Goal: Task Accomplishment & Management: Manage account settings

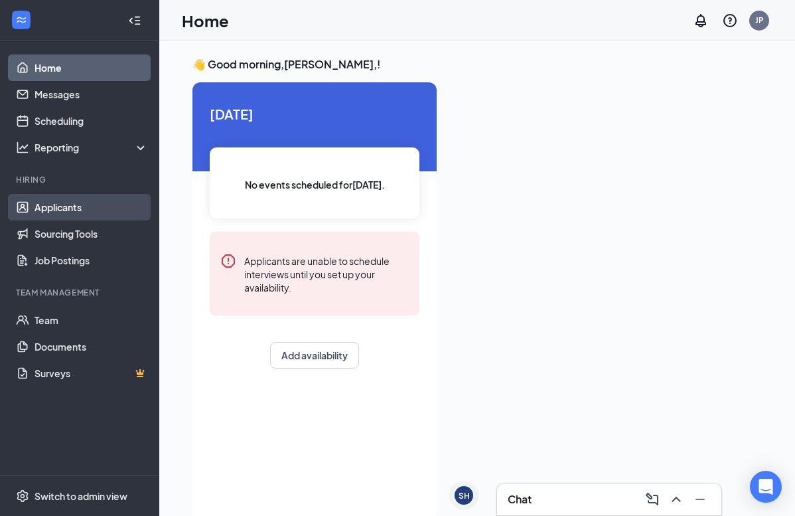
click at [72, 208] on link "Applicants" at bounding box center [92, 207] width 114 height 27
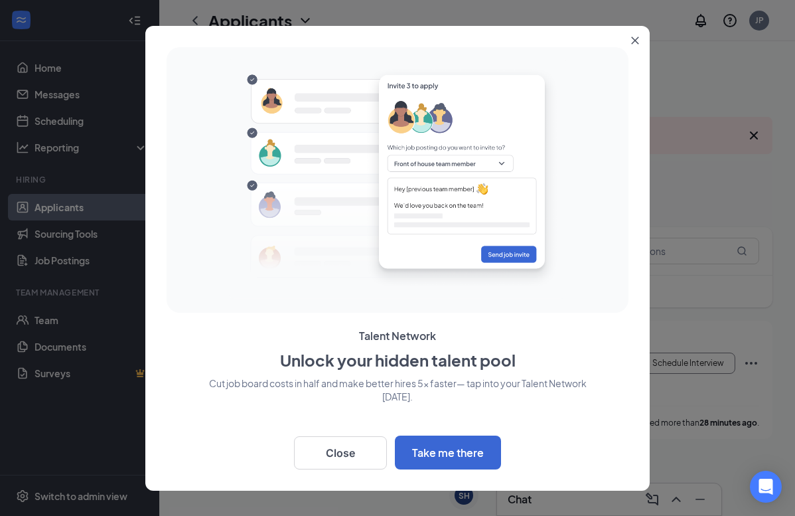
click at [642, 40] on button "Close" at bounding box center [638, 38] width 24 height 24
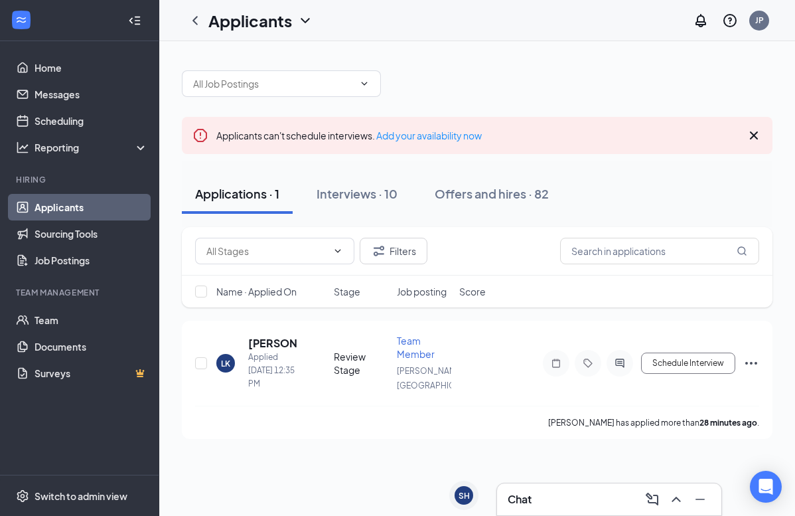
click at [265, 183] on button "Applications · 1" at bounding box center [237, 194] width 111 height 40
click at [358, 191] on div "Interviews · 10" at bounding box center [357, 193] width 81 height 17
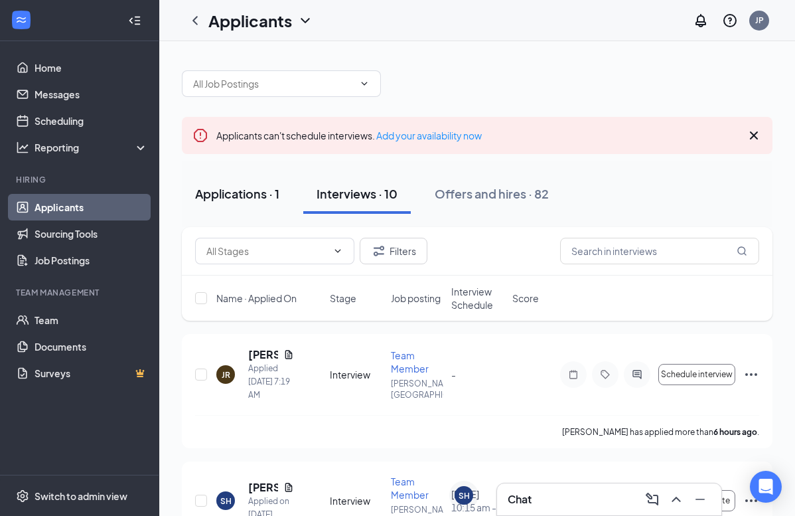
click at [238, 190] on div "Applications · 1" at bounding box center [237, 193] width 84 height 17
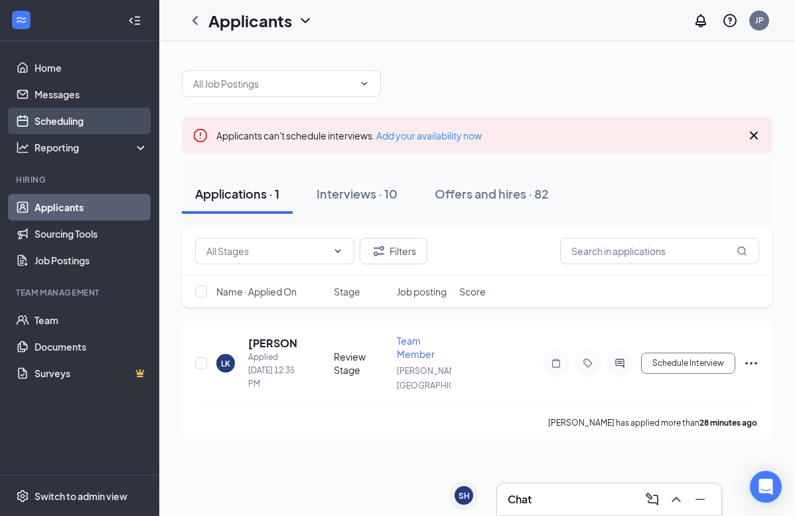
click at [86, 126] on link "Scheduling" at bounding box center [92, 121] width 114 height 27
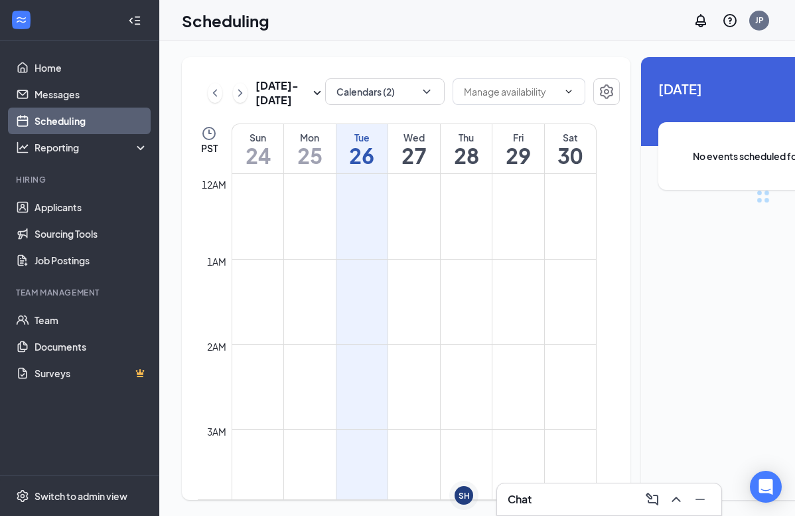
scroll to position [653, 0]
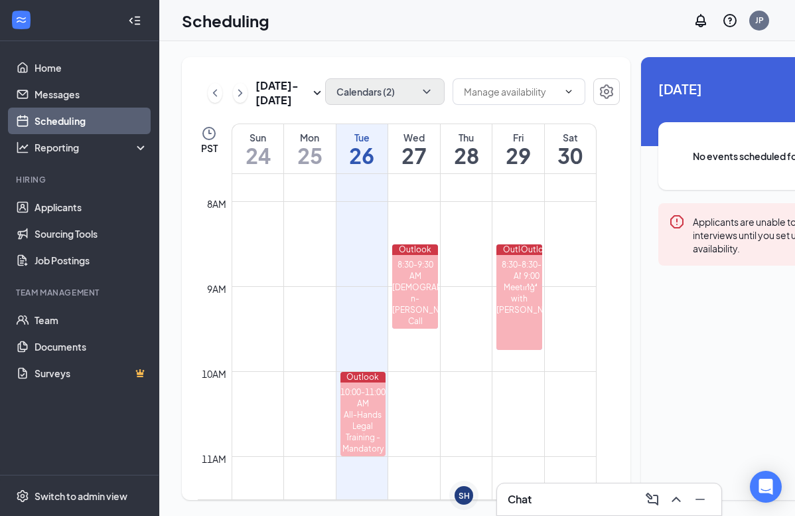
click at [420, 89] on icon "ChevronDown" at bounding box center [426, 91] width 13 height 13
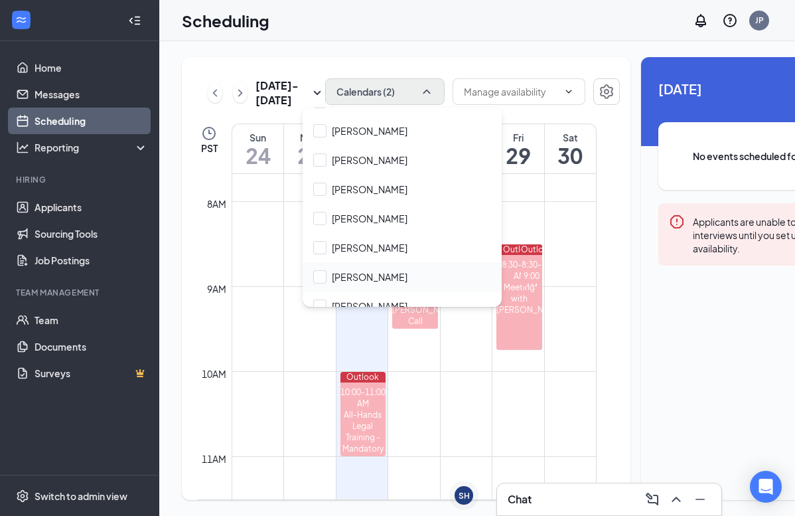
scroll to position [5041, 0]
click at [323, 242] on div at bounding box center [319, 248] width 13 height 13
click at [323, 242] on input "[PERSON_NAME]" at bounding box center [360, 248] width 94 height 13
click at [321, 242] on div at bounding box center [319, 248] width 13 height 13
click at [321, 242] on input "[PERSON_NAME]" at bounding box center [360, 248] width 94 height 13
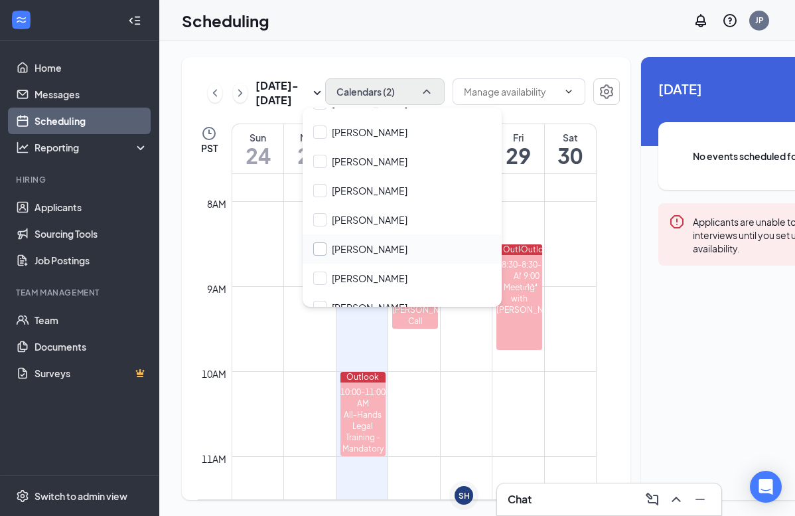
checkbox input "false"
click at [331, 207] on div "[PERSON_NAME]" at bounding box center [402, 219] width 199 height 29
checkbox input "true"
click at [326, 242] on div at bounding box center [319, 248] width 13 height 13
click at [326, 242] on input "[PERSON_NAME]" at bounding box center [360, 248] width 94 height 13
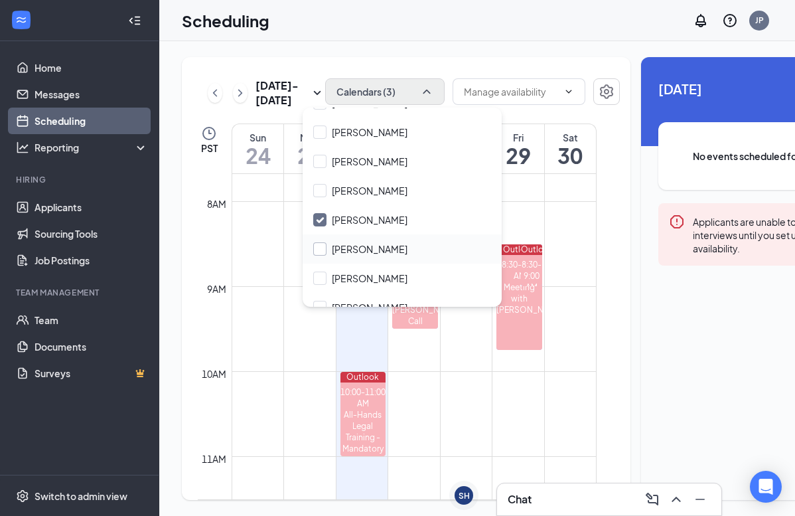
checkbox input "false"
click at [321, 214] on icon "Checkmark" at bounding box center [320, 219] width 11 height 11
click at [321, 213] on input "[PERSON_NAME]" at bounding box center [360, 219] width 94 height 13
checkbox input "true"
click at [321, 242] on input "[PERSON_NAME]" at bounding box center [360, 248] width 94 height 13
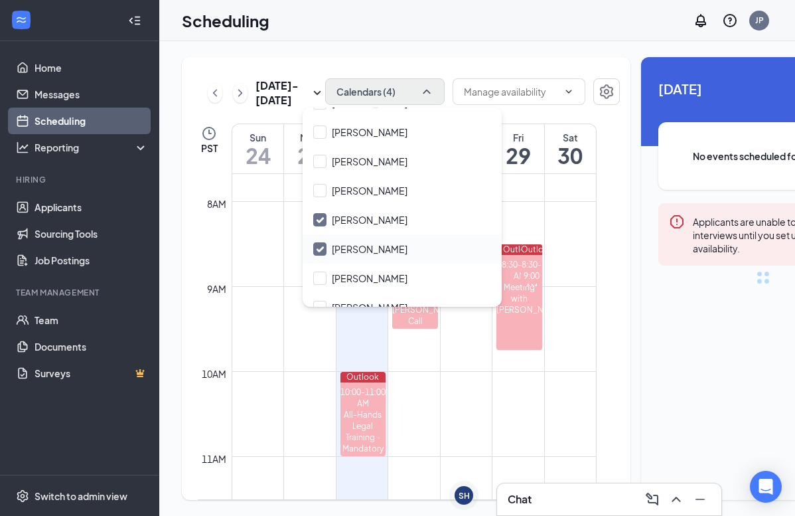
checkbox input "true"
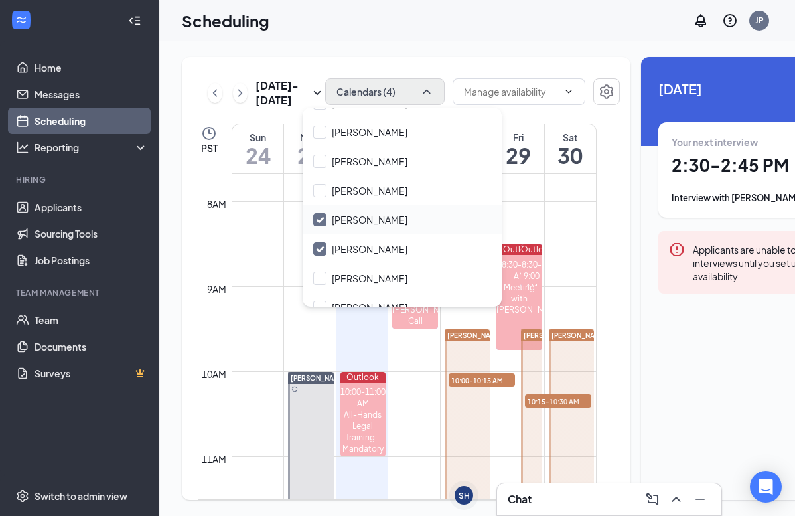
click at [321, 217] on icon "Checkmark" at bounding box center [320, 219] width 7 height 5
click at [321, 213] on input "[PERSON_NAME]" at bounding box center [360, 219] width 94 height 13
click at [328, 213] on label "[PERSON_NAME]" at bounding box center [360, 219] width 94 height 13
click at [328, 213] on input "[PERSON_NAME]" at bounding box center [360, 219] width 94 height 13
click at [319, 213] on input "[PERSON_NAME]" at bounding box center [360, 219] width 94 height 13
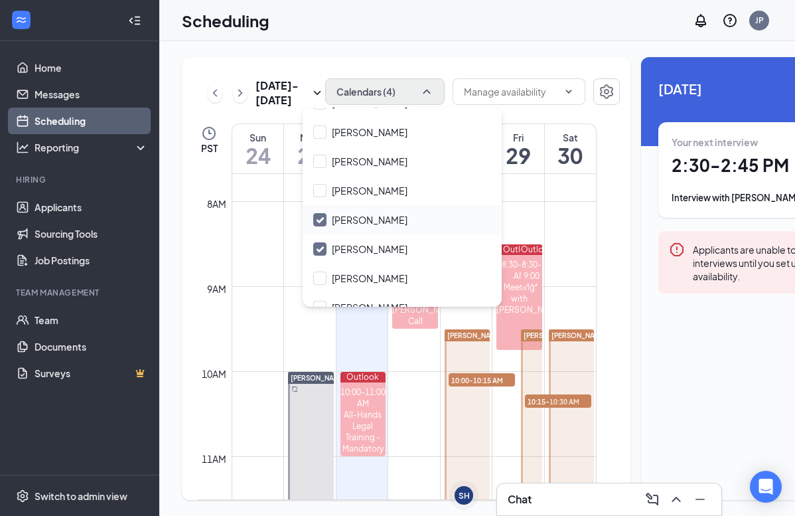
checkbox input "false"
click at [552, 108] on div at bounding box center [519, 92] width 133 height 29
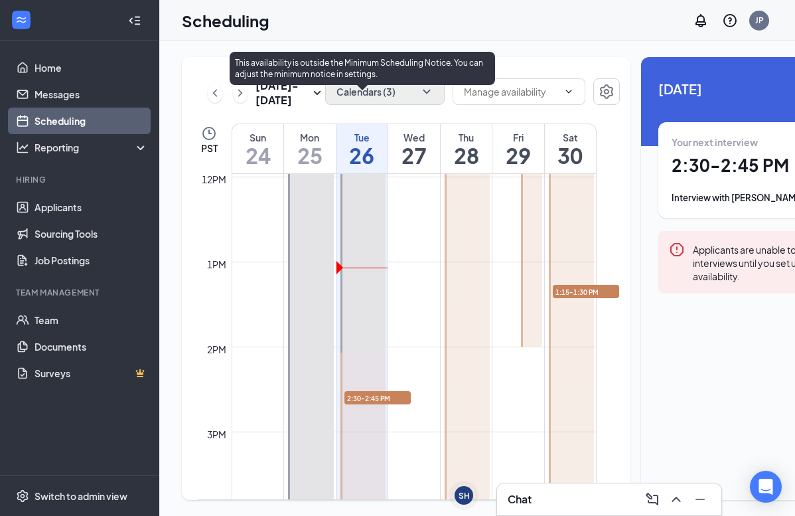
scroll to position [979, 0]
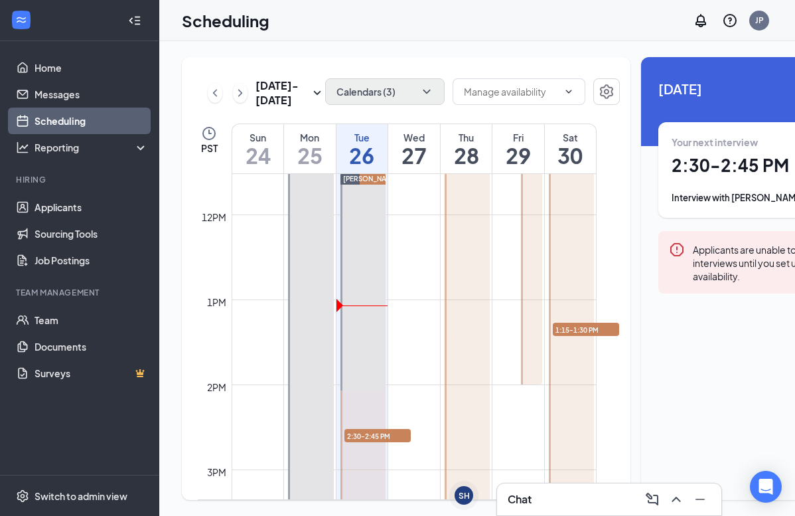
click at [420, 98] on icon "ChevronDown" at bounding box center [426, 91] width 13 height 13
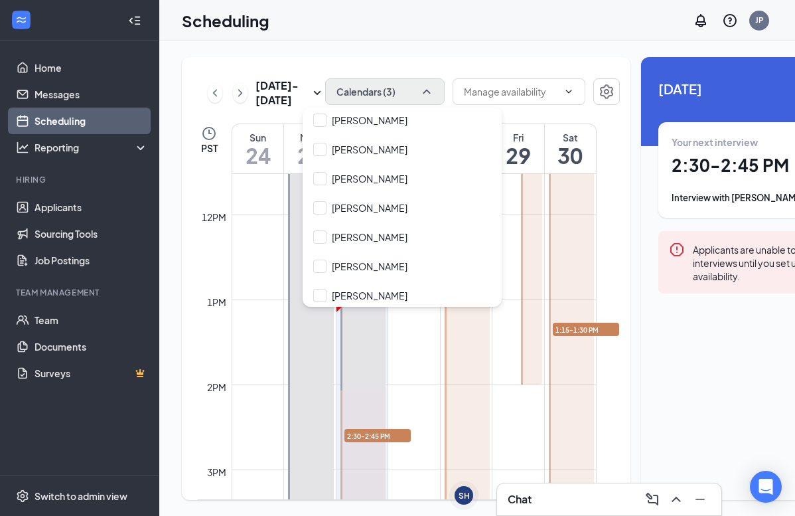
scroll to position [1721, 0]
click at [319, 232] on input "[PERSON_NAME]" at bounding box center [360, 238] width 94 height 13
checkbox input "true"
click at [418, 321] on td at bounding box center [414, 309] width 365 height 21
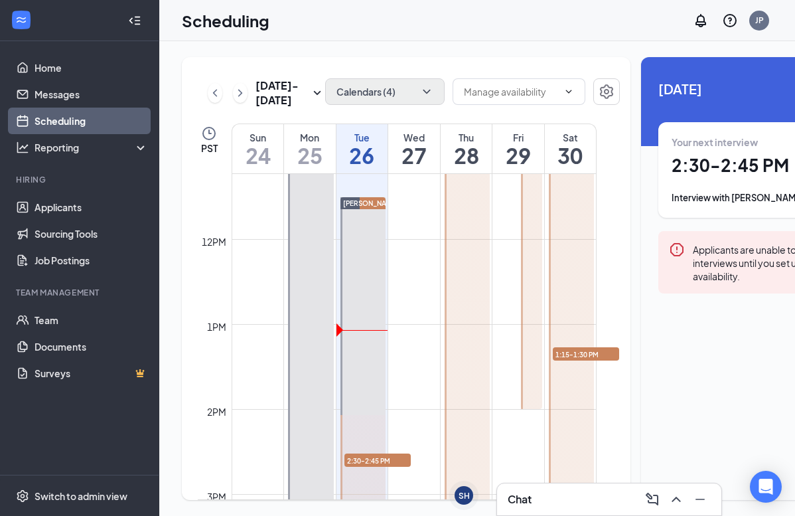
scroll to position [978, 0]
